Goal: Transaction & Acquisition: Purchase product/service

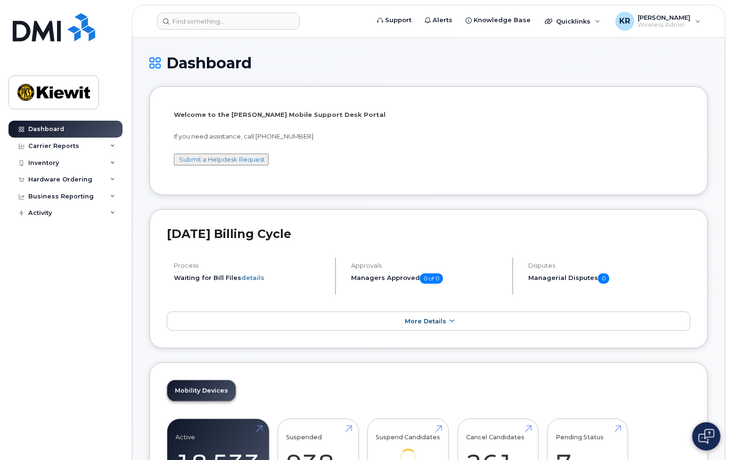
click at [91, 302] on div "Dashboard Carrier Reports Monthly Billing Data Daily Data Pooling Average Costi…" at bounding box center [66, 283] width 116 height 325
click at [81, 181] on div "Hardware Ordering" at bounding box center [60, 180] width 64 height 8
click at [52, 216] on div "Orders" at bounding box center [44, 215] width 23 height 8
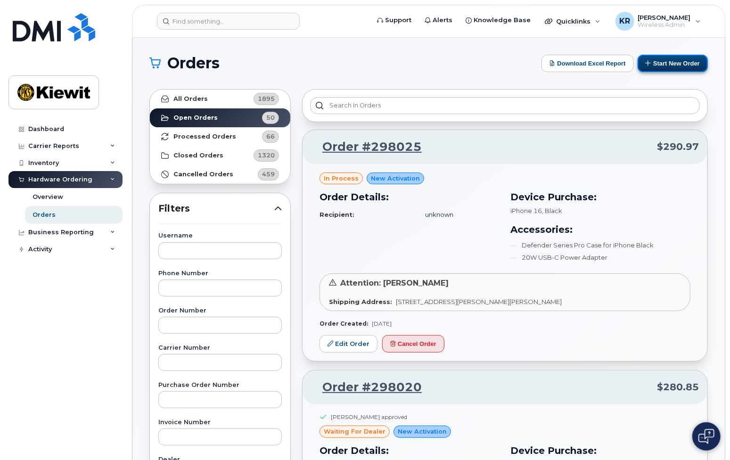
click at [661, 71] on button "Start New Order" at bounding box center [673, 63] width 70 height 17
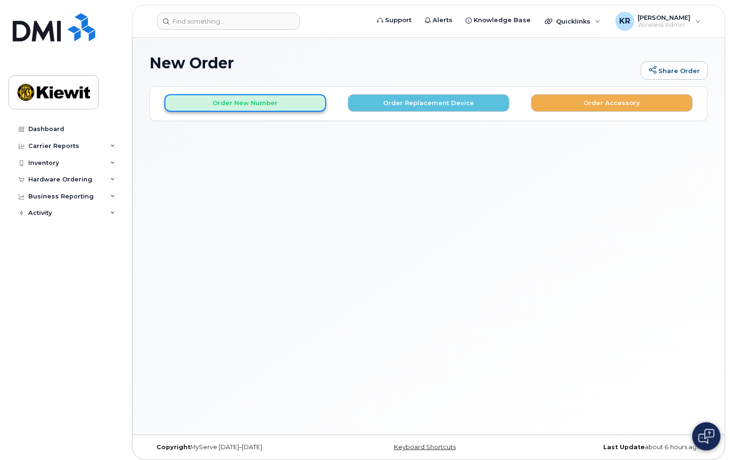
click at [219, 103] on button "Order New Number" at bounding box center [246, 102] width 162 height 17
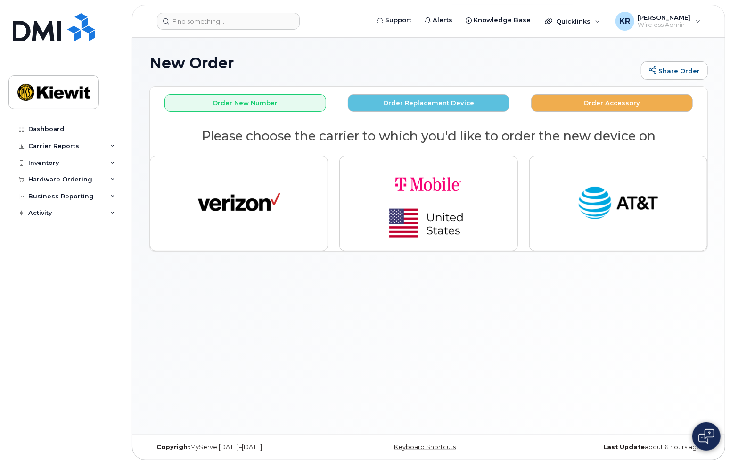
click at [235, 319] on div "New Order Share Order × Share This Order If you want to allow others to create …" at bounding box center [428, 236] width 593 height 397
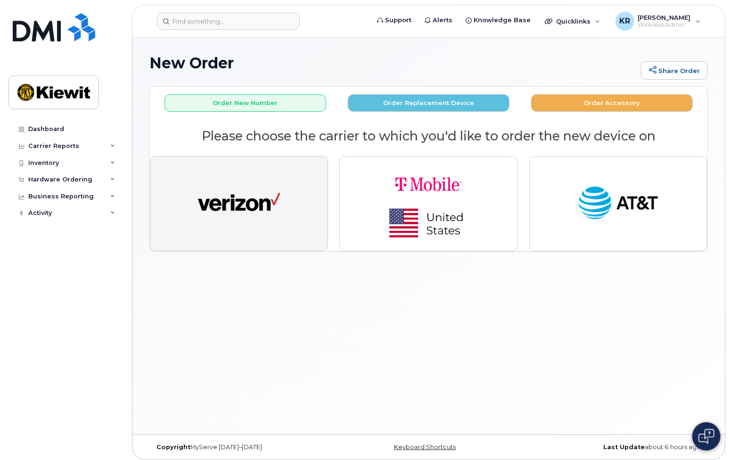
click at [258, 206] on img "button" at bounding box center [239, 203] width 83 height 42
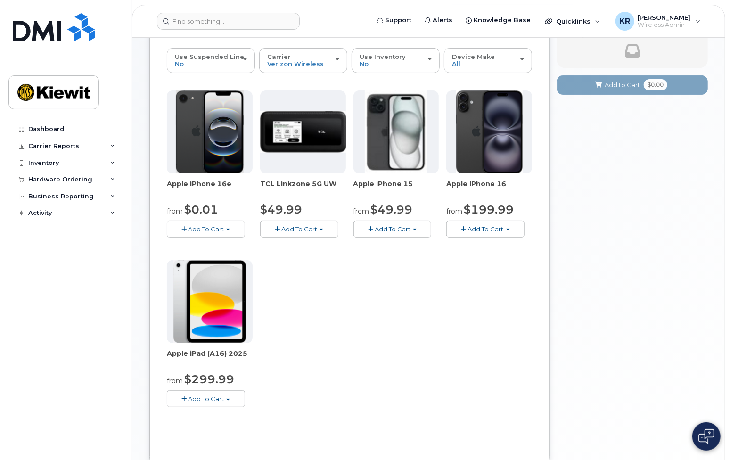
scroll to position [47, 0]
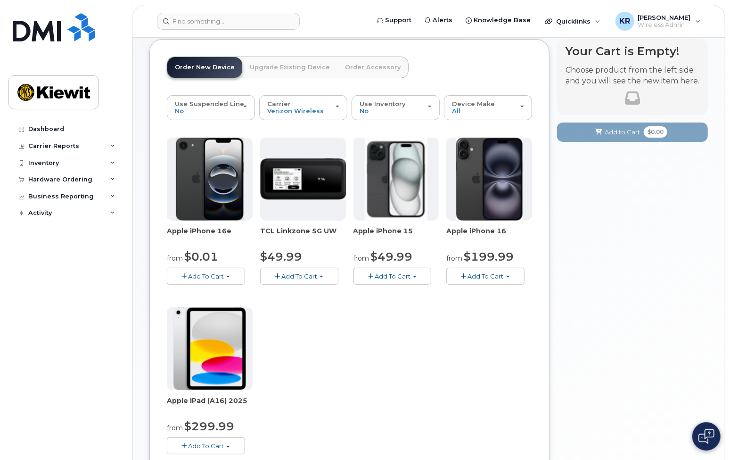
click at [263, 353] on div "Apple iPhone 16e from $0.01 Add To Cart $0.01 - 2 Year Activation (128GB) $599.…" at bounding box center [349, 304] width 365 height 332
